Goal: Download file/media

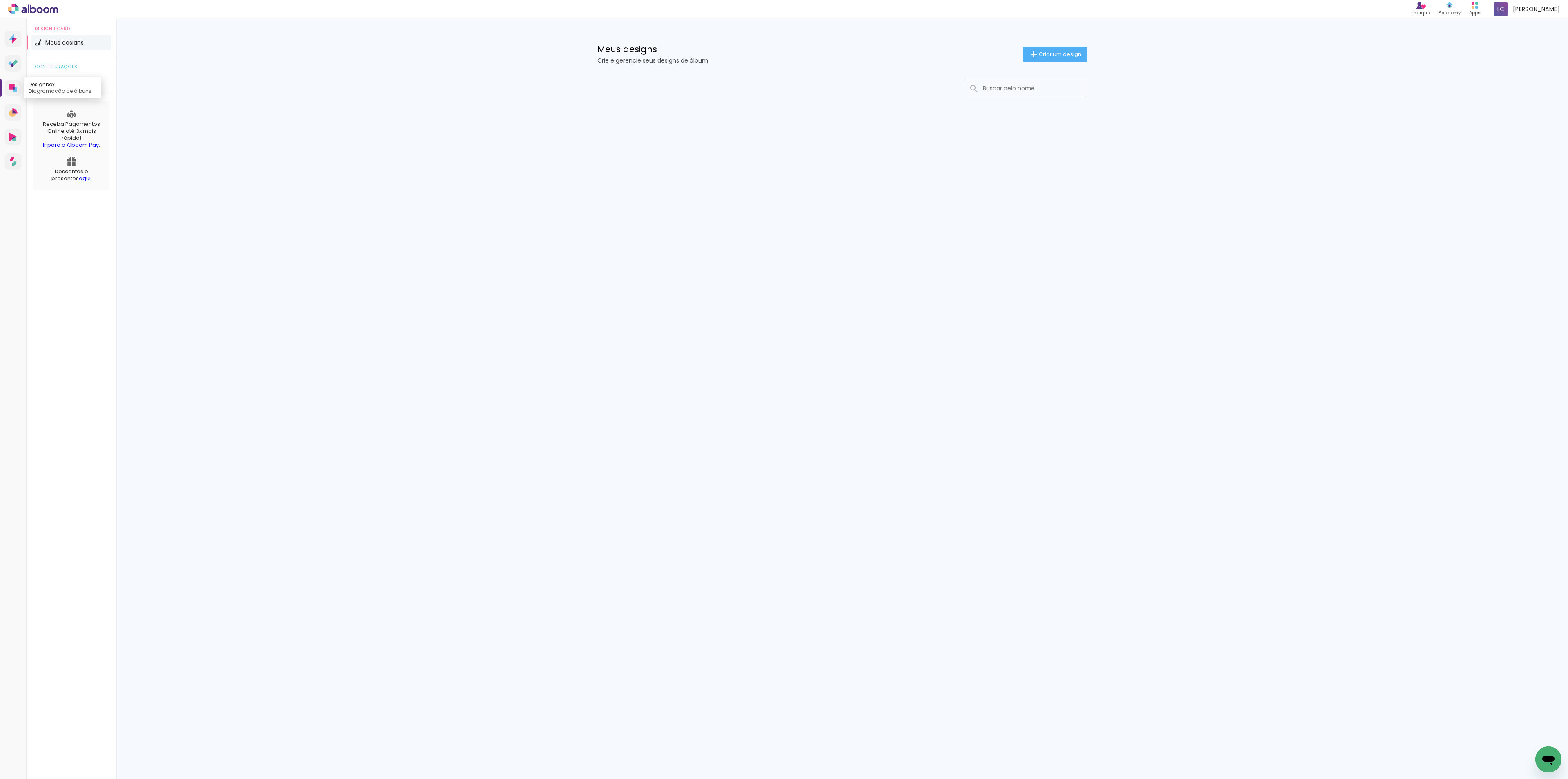
click at [15, 89] on icon at bounding box center [15, 90] width 4 height 4
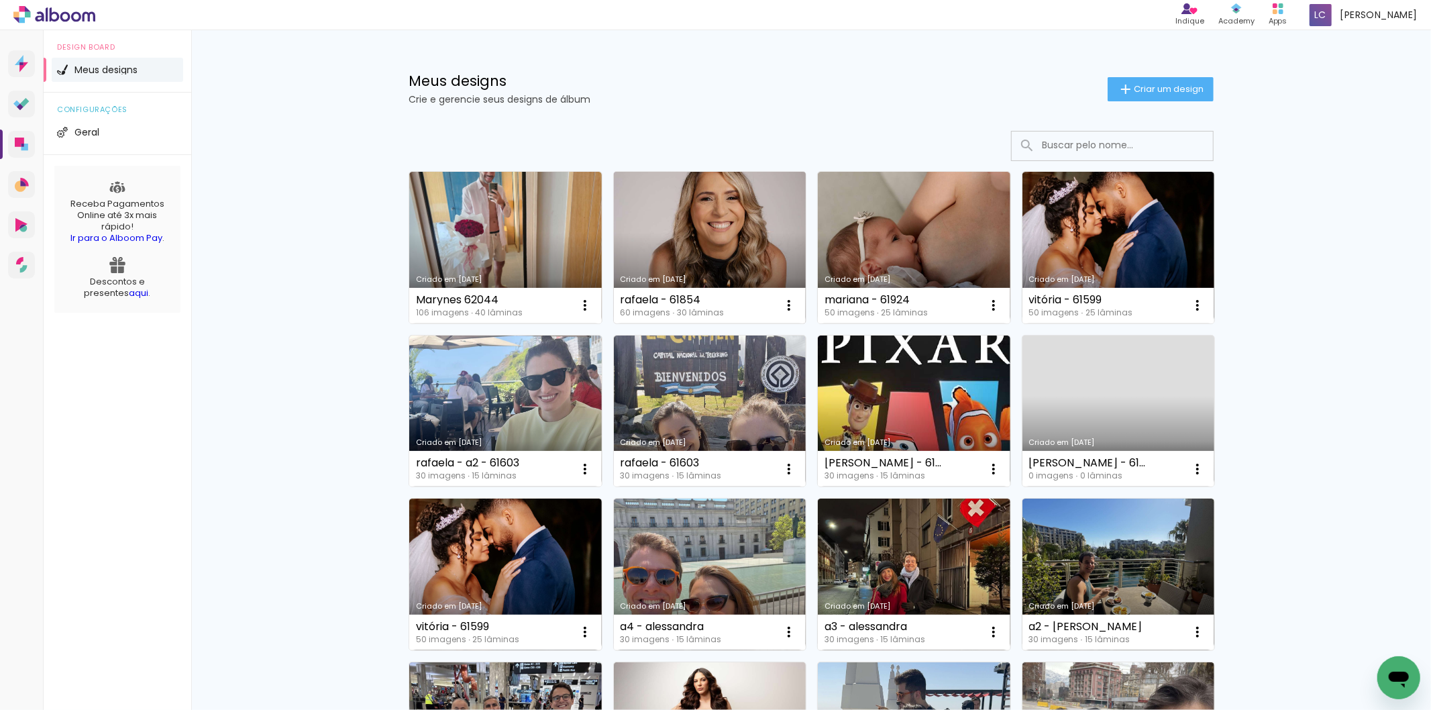
click at [702, 264] on link "Criado em [DATE]" at bounding box center [710, 248] width 193 height 152
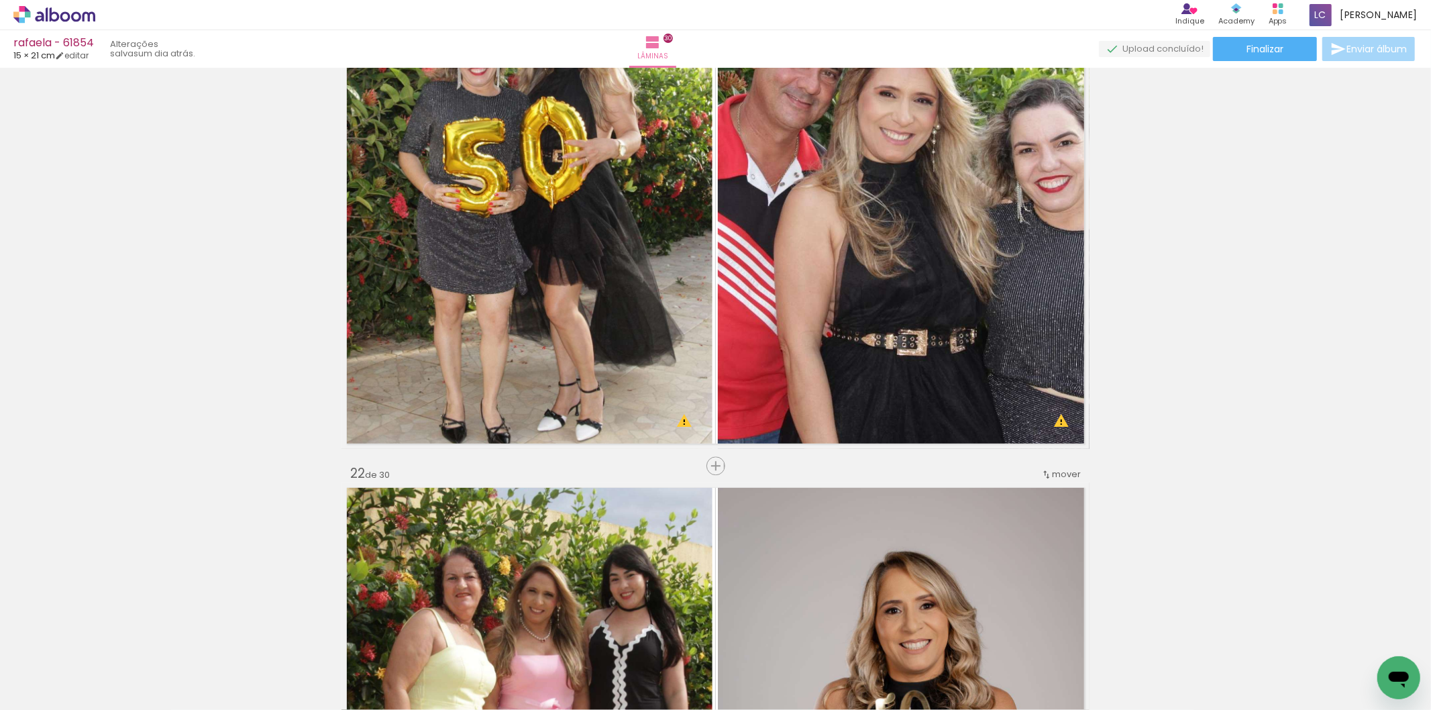
scroll to position [10999, 0]
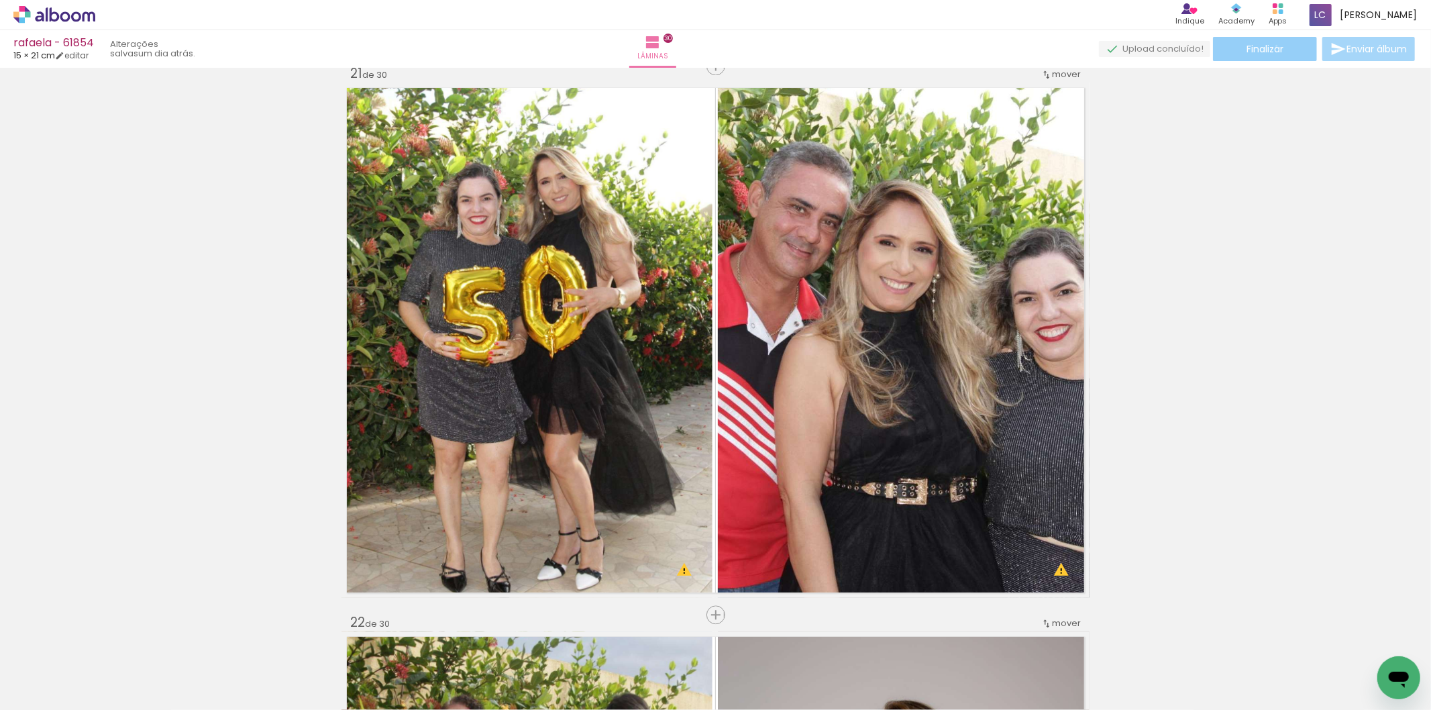
click at [1272, 46] on span "Finalizar" at bounding box center [1264, 48] width 37 height 9
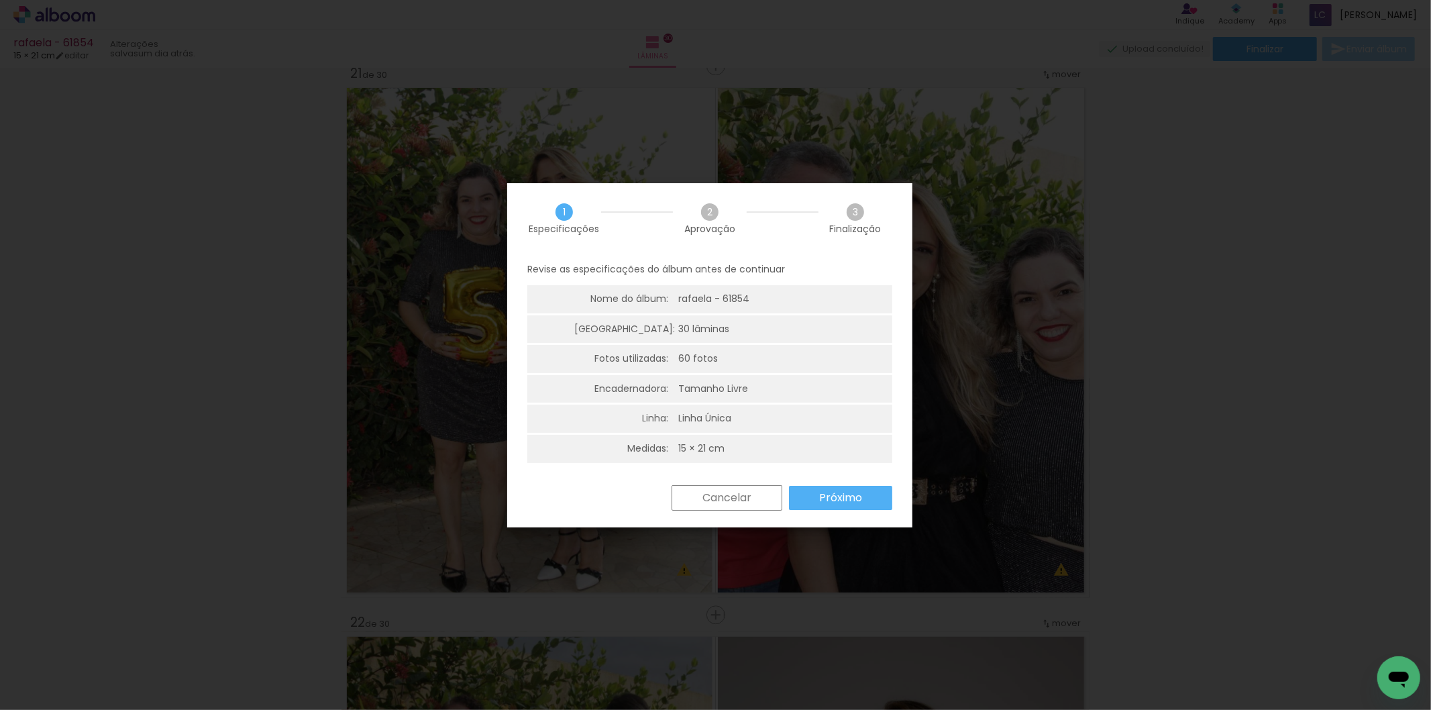
click at [0, 0] on slot "Próximo" at bounding box center [0, 0] width 0 height 0
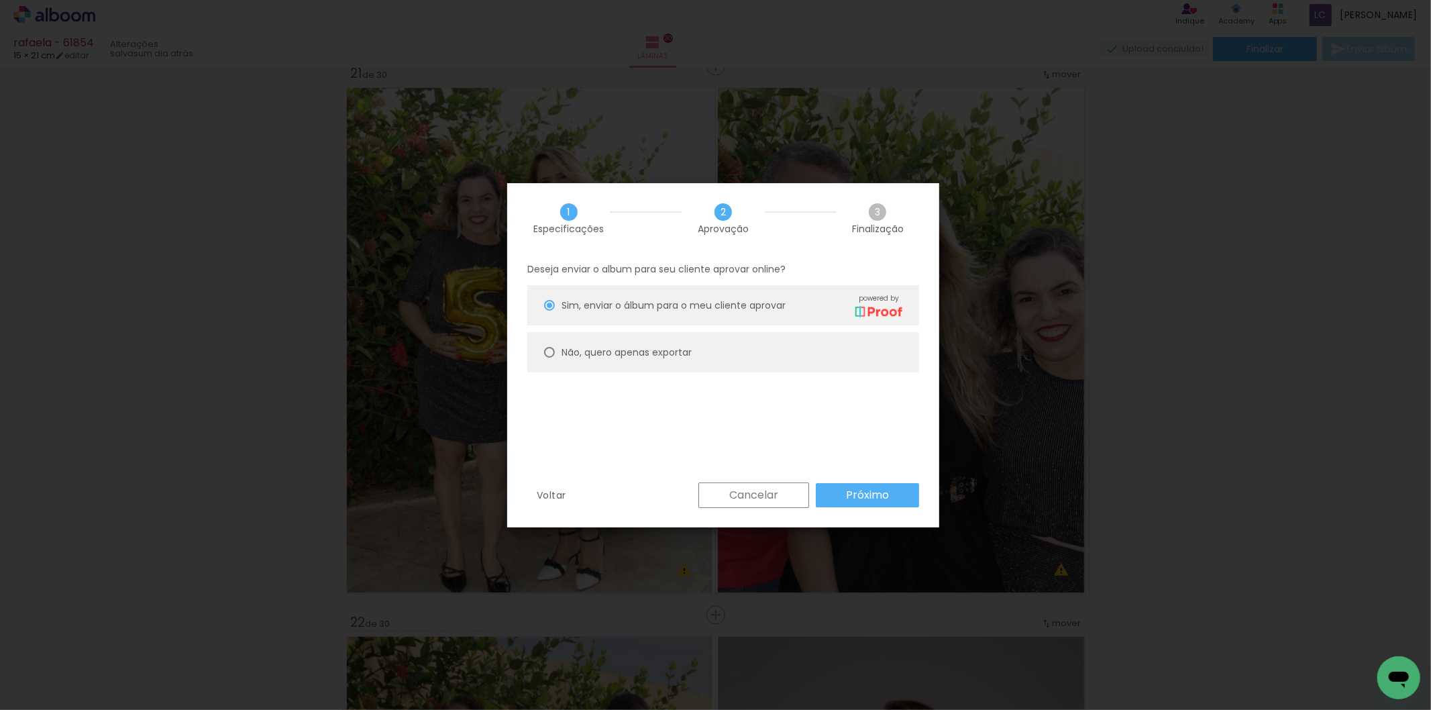
click at [683, 360] on paper-radio-button "Não, quero apenas exportar" at bounding box center [723, 352] width 392 height 40
type paper-radio-button "on"
click at [0, 0] on slot "Próximo" at bounding box center [0, 0] width 0 height 0
type input "Alta, 300 DPI"
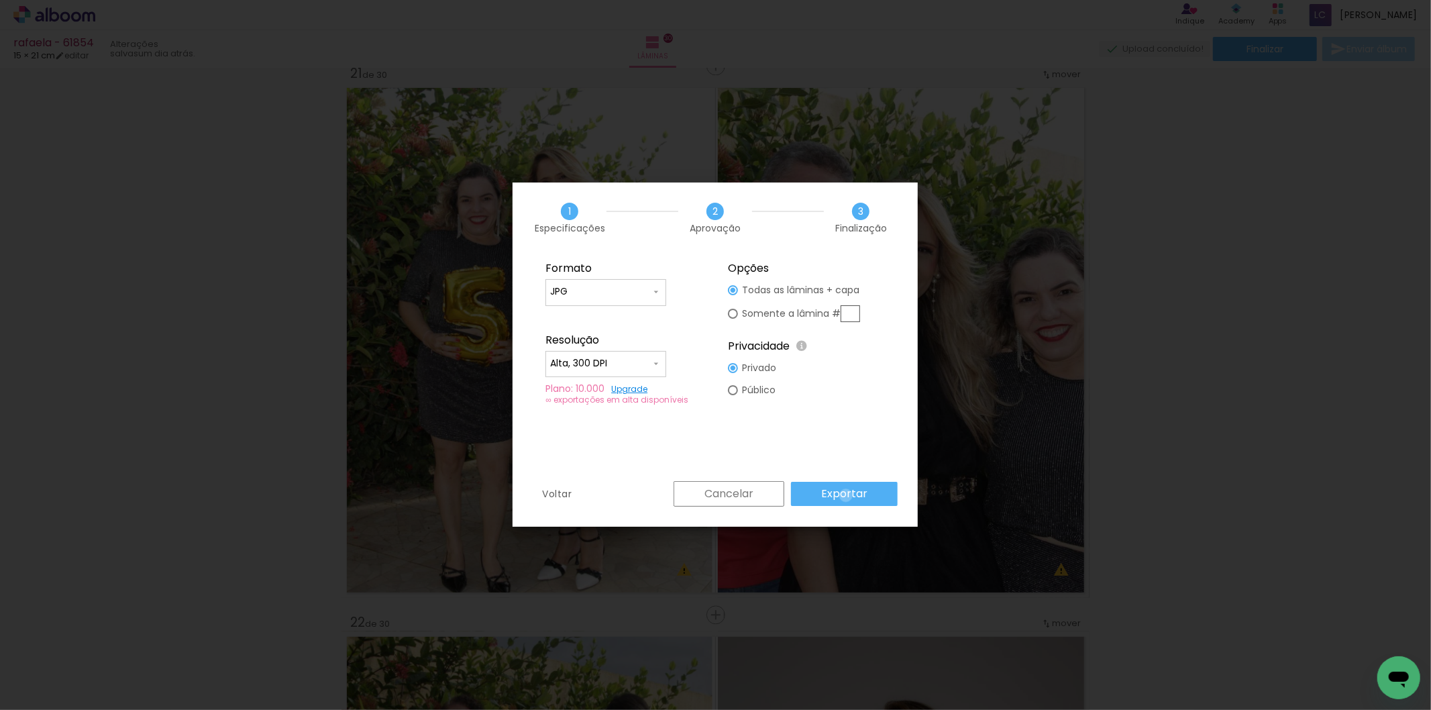
click at [0, 0] on slot "Exportar" at bounding box center [0, 0] width 0 height 0
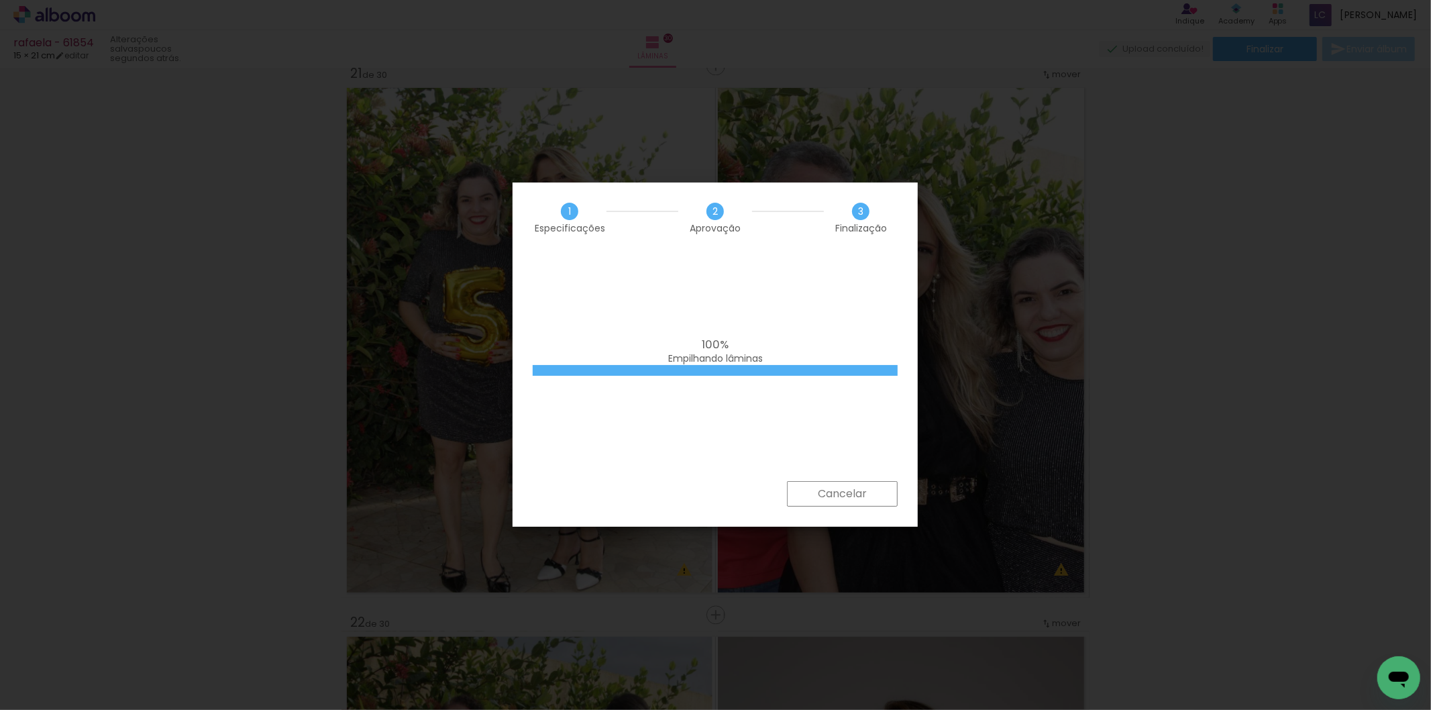
scroll to position [0, 3188]
